Goal: Task Accomplishment & Management: Manage account settings

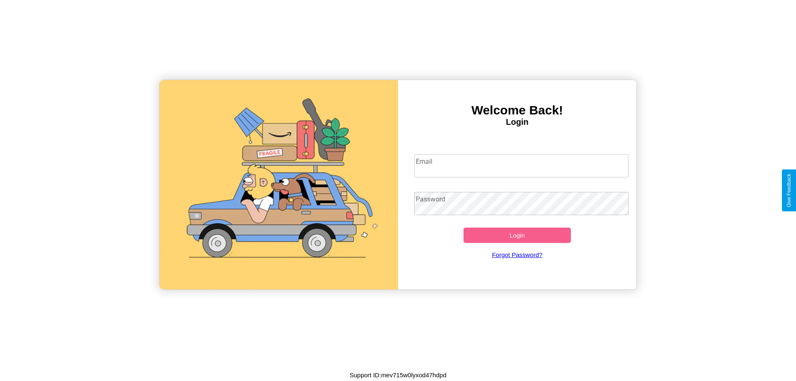
click at [521, 165] on input "Email" at bounding box center [521, 165] width 215 height 23
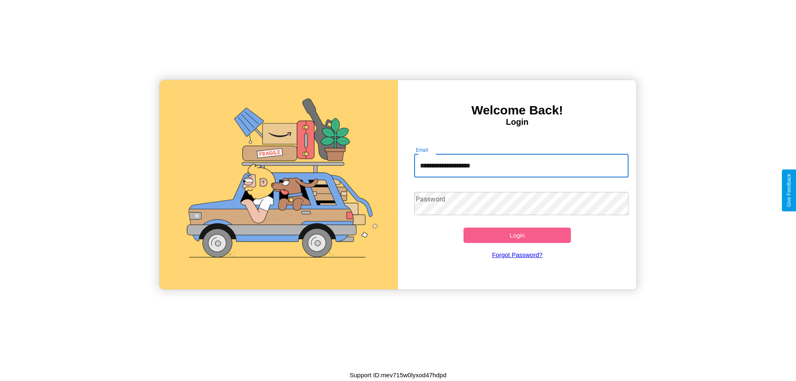
type input "**********"
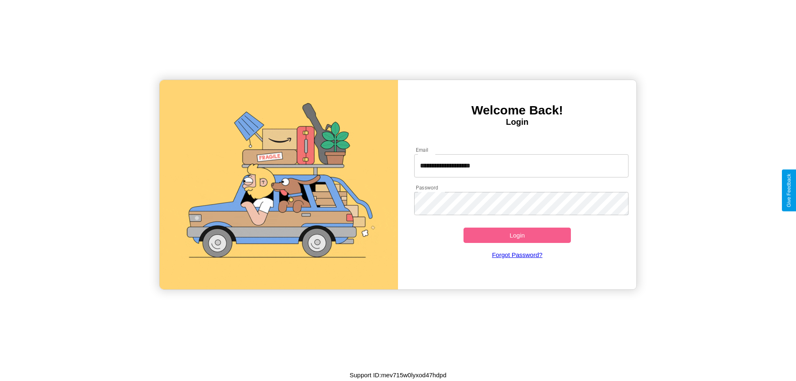
click at [517, 235] on button "Login" at bounding box center [516, 235] width 107 height 15
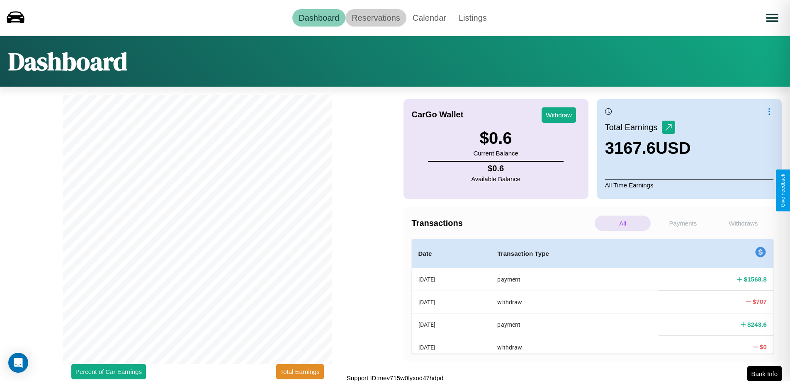
click at [376, 17] on link "Reservations" at bounding box center [375, 17] width 61 height 17
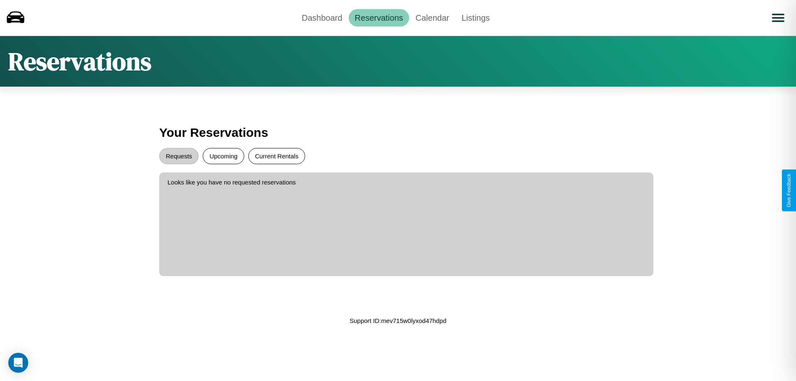
click at [277, 156] on button "Current Rentals" at bounding box center [276, 156] width 57 height 16
click at [179, 156] on button "Requests" at bounding box center [178, 156] width 39 height 16
